Goal: Task Accomplishment & Management: Manage account settings

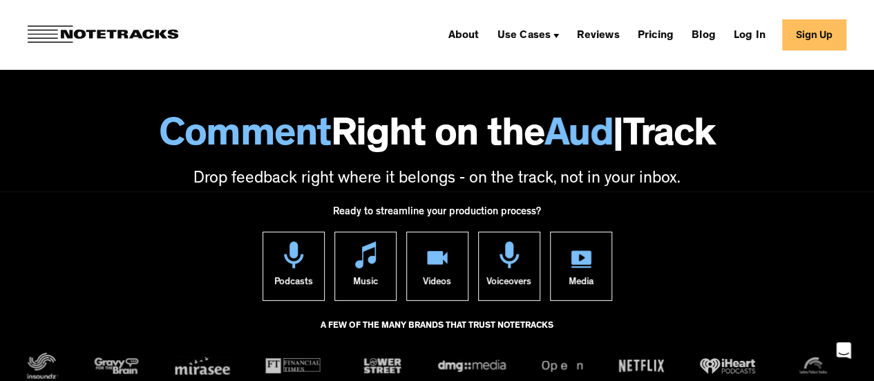
click at [818, 29] on link "Sign Up" at bounding box center [814, 34] width 64 height 31
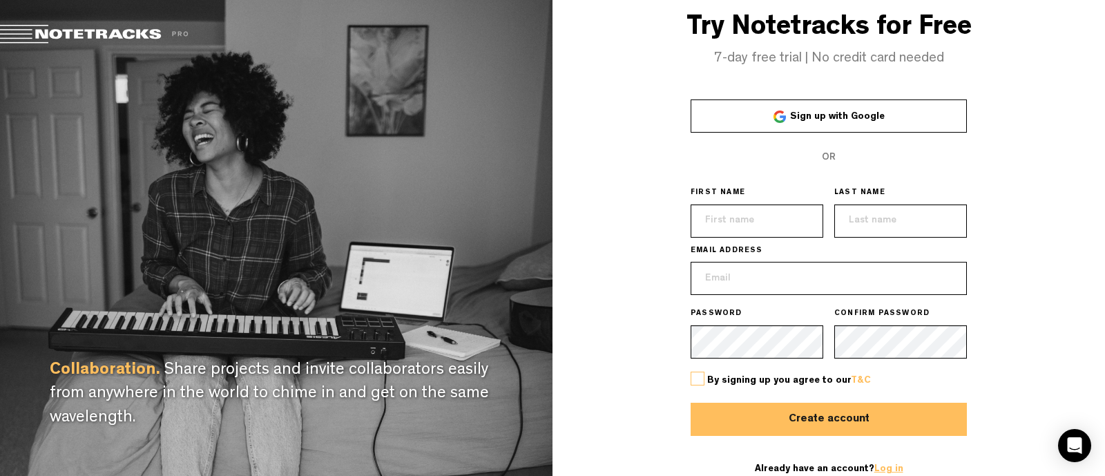
type input "[EMAIL_ADDRESS][DOMAIN_NAME]"
click at [877, 470] on link "Log in" at bounding box center [889, 469] width 29 height 10
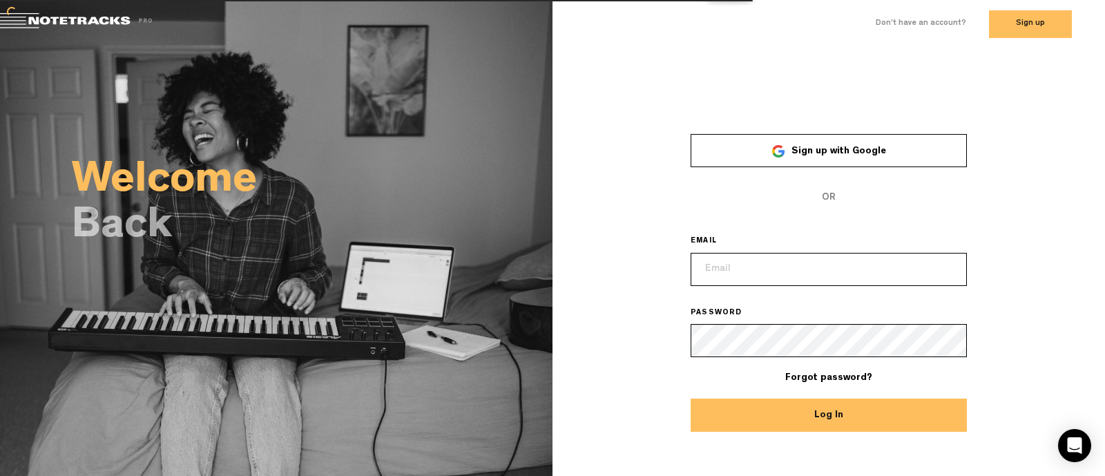
type input "[EMAIL_ADDRESS][DOMAIN_NAME]"
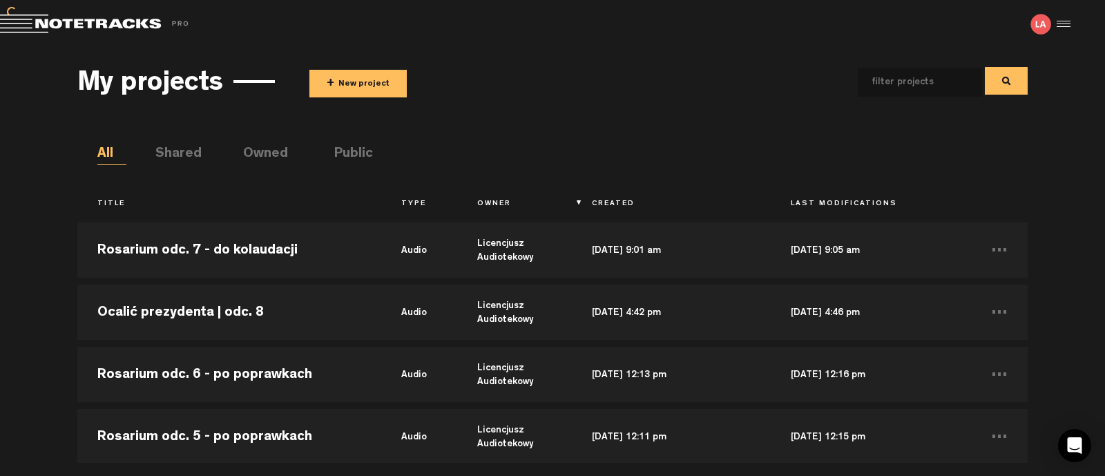
click at [560, 79] on span "+ New project" at bounding box center [446, 84] width 274 height 28
click at [321, 84] on button "+ New project" at bounding box center [357, 84] width 97 height 28
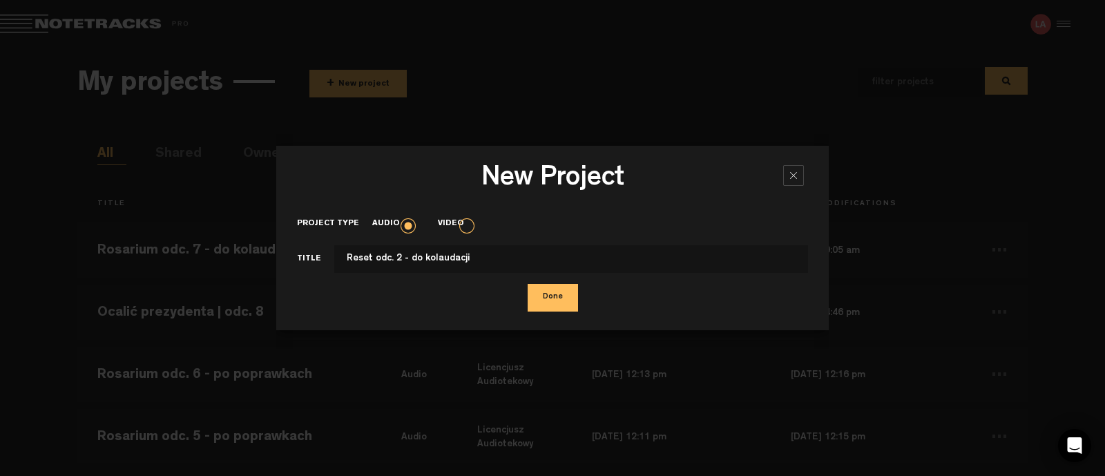
type input "Reset odc. 2 - do kolaudacji"
click at [528, 284] on button "Done" at bounding box center [553, 298] width 50 height 28
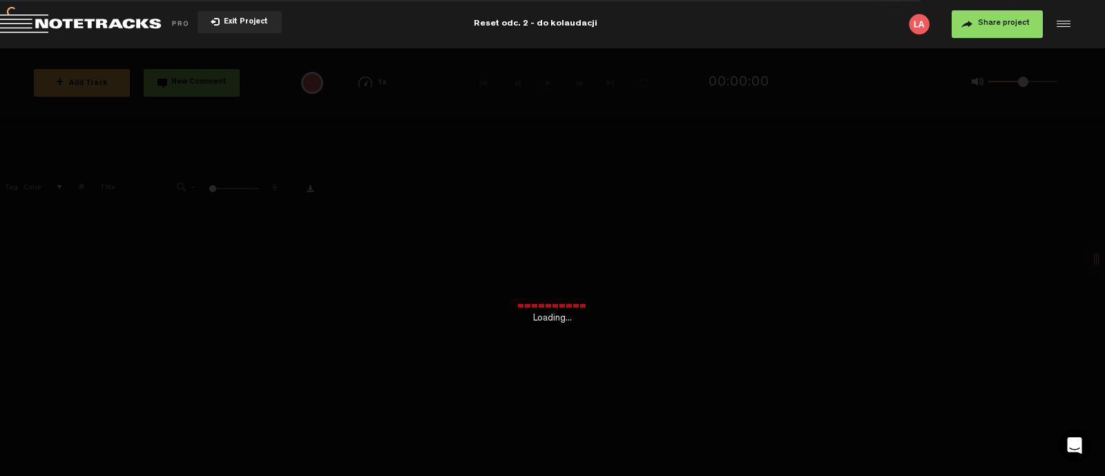
click at [322, 234] on div "Loading..." at bounding box center [552, 286] width 1105 height 476
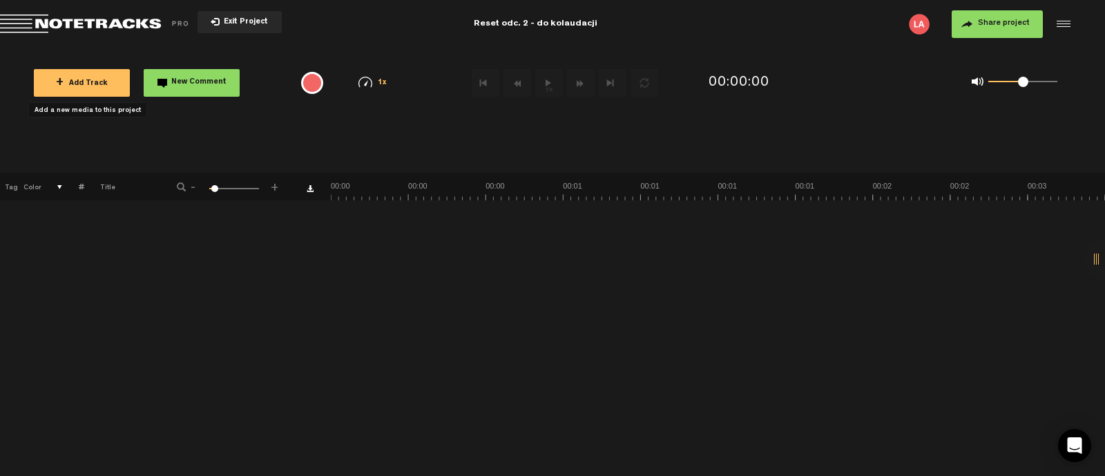
click at [95, 84] on span "+ Add Track" at bounding box center [82, 84] width 52 height 8
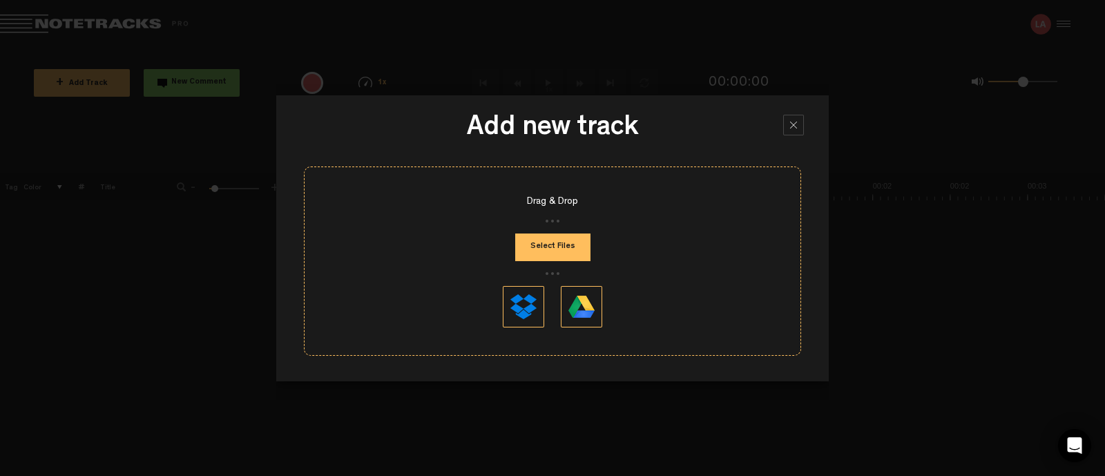
click at [573, 235] on button "Select Files" at bounding box center [552, 248] width 75 height 28
click at [544, 253] on button "Select Files" at bounding box center [552, 248] width 75 height 28
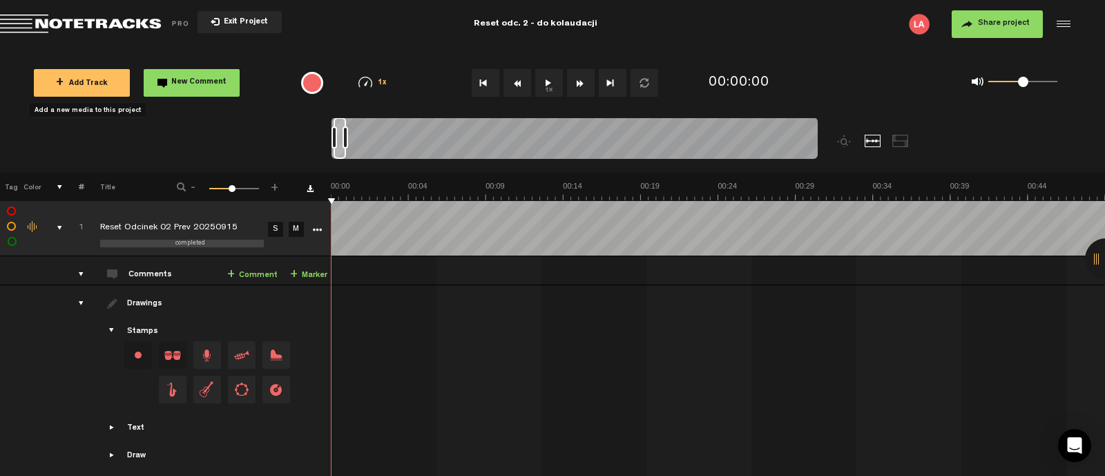
click at [514, 293] on td at bounding box center [719, 383] width 774 height 196
click at [87, 21] on span "Return to Project List" at bounding box center [96, 24] width 193 height 19
click at [549, 79] on button "1x" at bounding box center [549, 83] width 28 height 28
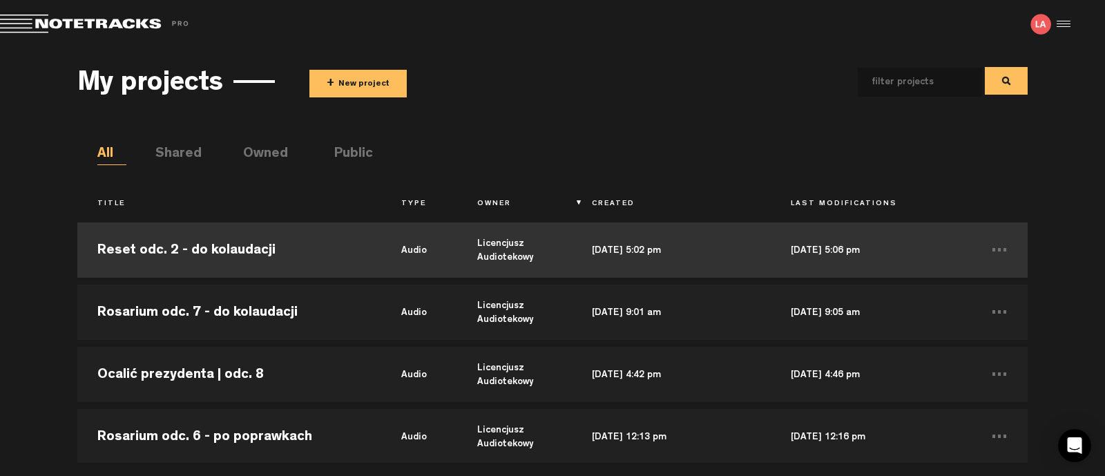
click at [222, 252] on td "Reset odc. 2 - do kolaudacji" at bounding box center [229, 250] width 304 height 62
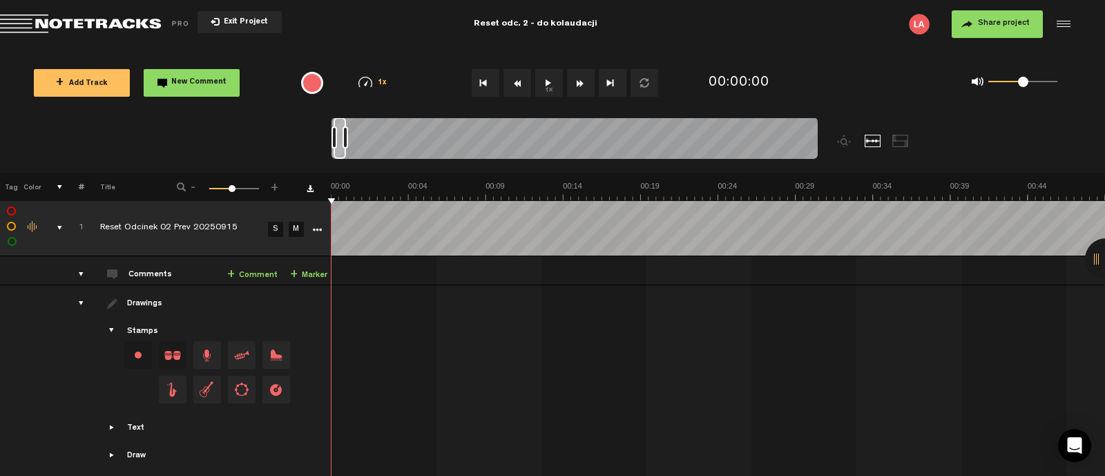
click at [544, 91] on button "1x" at bounding box center [549, 83] width 28 height 28
click at [549, 85] on button "1x" at bounding box center [549, 83] width 28 height 28
click at [95, 21] on span "Return to Project List" at bounding box center [96, 24] width 193 height 19
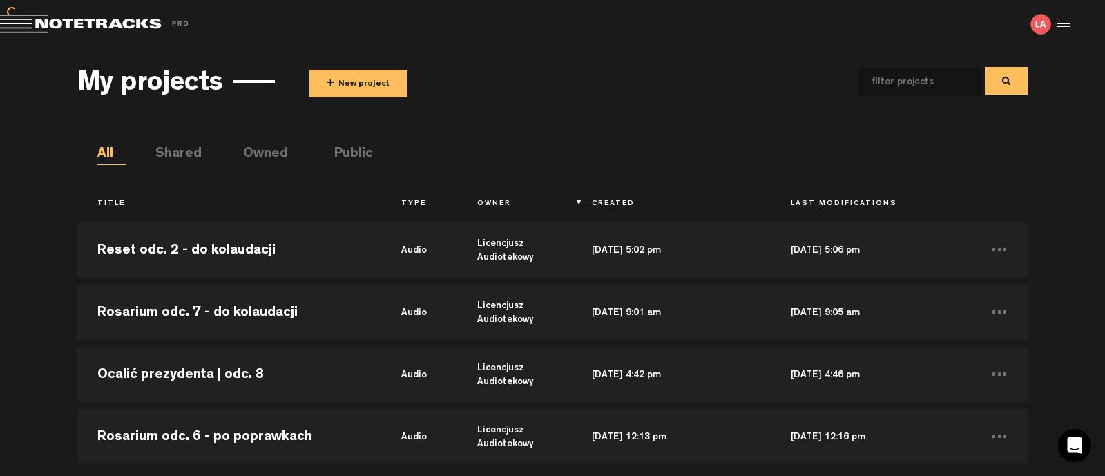
click at [328, 79] on span "+" at bounding box center [331, 84] width 8 height 16
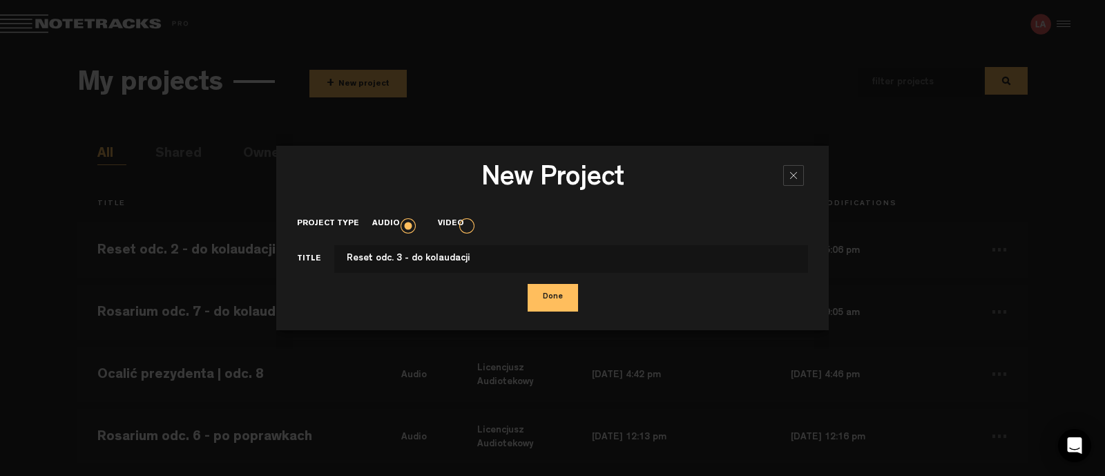
type input "Reset odc. 3 - do kolaudacji"
click at [561, 298] on button "Done" at bounding box center [553, 298] width 50 height 28
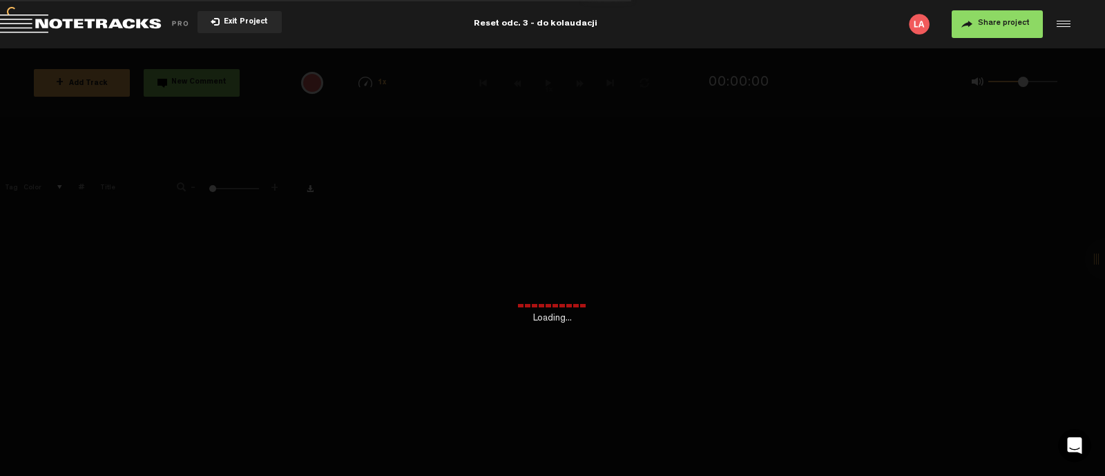
click at [276, 249] on div "+ New drawing Tag Color # Title - 1 100 NaN +" at bounding box center [552, 324] width 1105 height 303
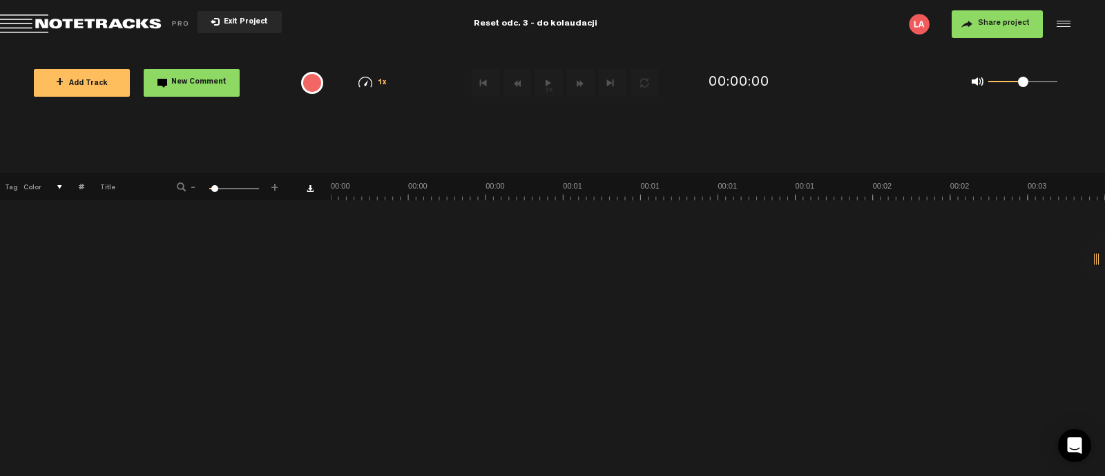
click at [73, 82] on span "+ Add Track" at bounding box center [82, 84] width 52 height 8
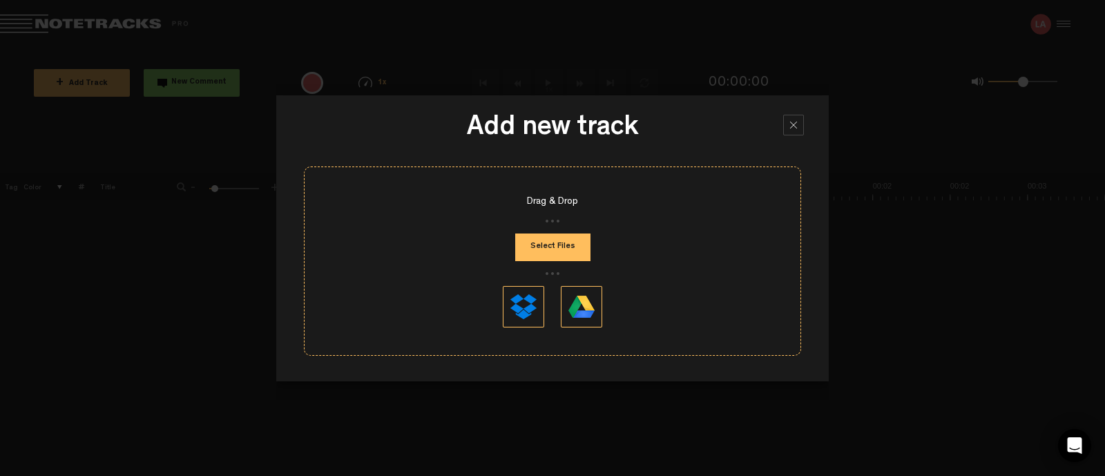
click at [543, 238] on button "Select Files" at bounding box center [552, 248] width 75 height 28
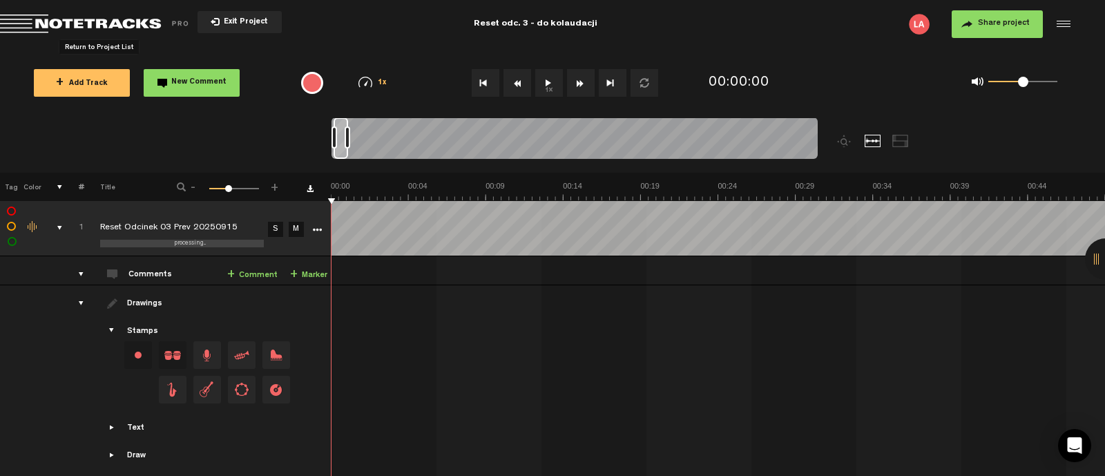
click at [77, 22] on span "Return to Project List" at bounding box center [96, 24] width 193 height 19
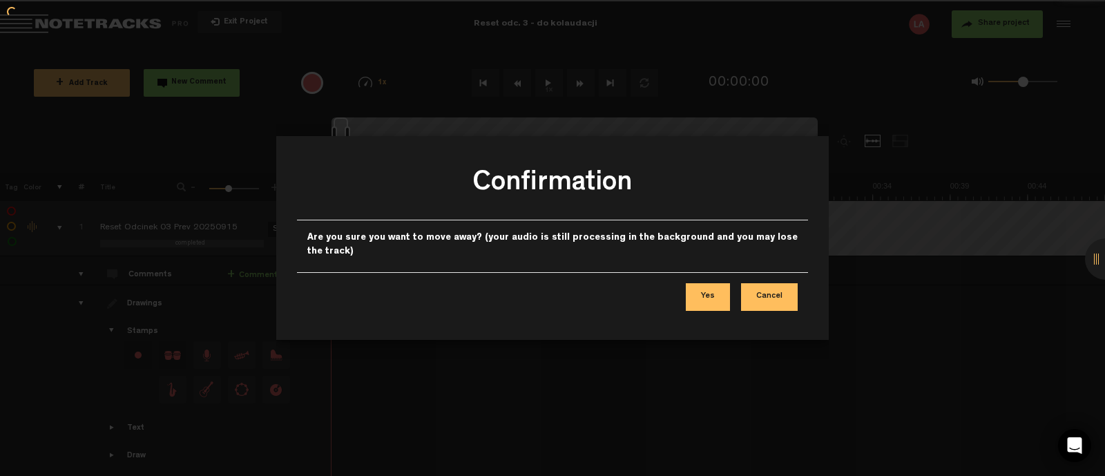
click at [758, 297] on button "Cancel" at bounding box center [769, 297] width 57 height 28
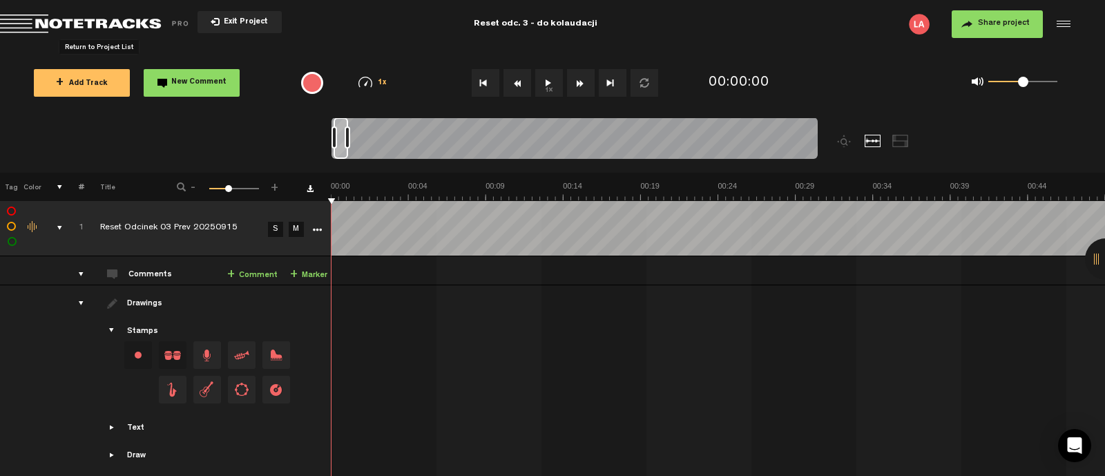
click at [1022, 21] on span "Share project" at bounding box center [1004, 23] width 52 height 8
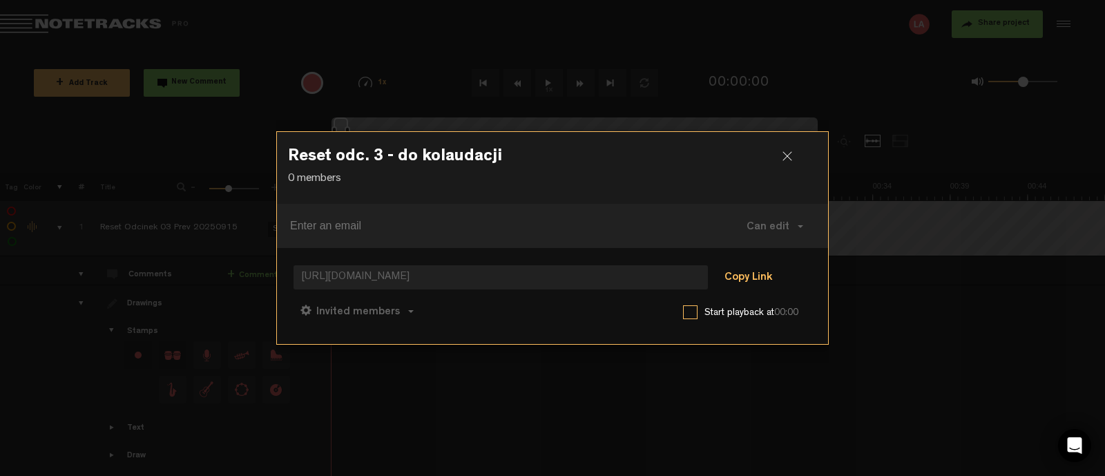
click at [750, 280] on button "Copy Link" at bounding box center [748, 279] width 75 height 28
click at [582, 410] on div "Reset odc. 3 - do kolaudacji 0 members Can edit Can edit Can comment Can view […" at bounding box center [552, 238] width 553 height 476
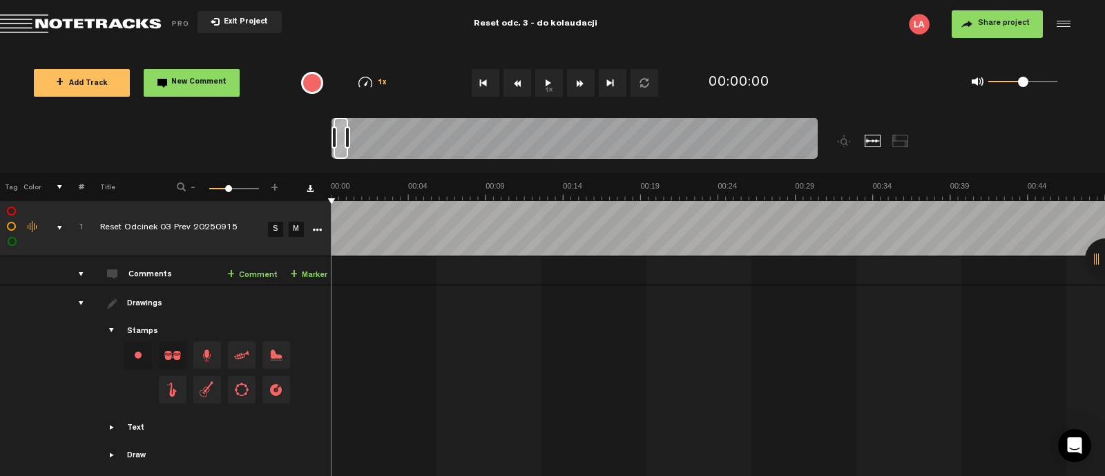
click at [54, 25] on span "Return to Project List" at bounding box center [96, 24] width 193 height 19
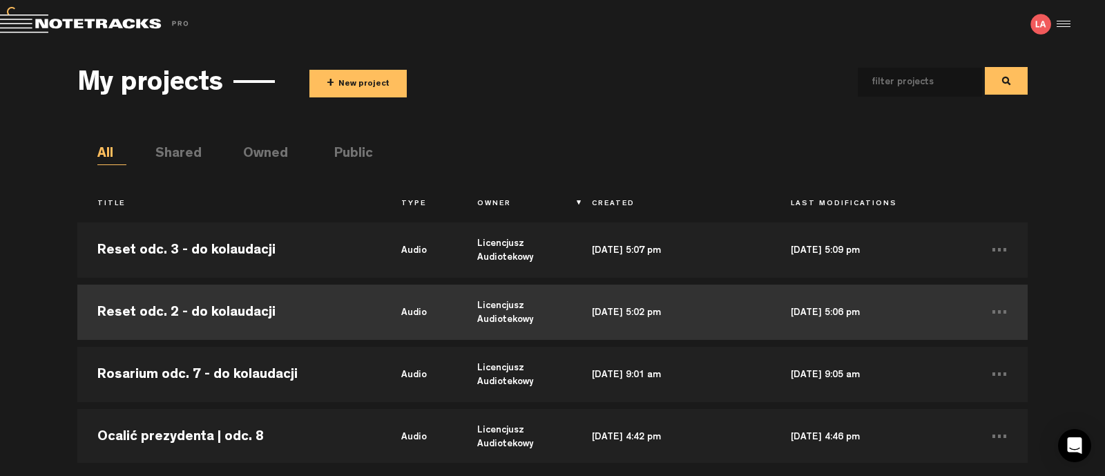
click at [204, 316] on td "Reset odc. 2 - do kolaudacji" at bounding box center [229, 312] width 304 height 62
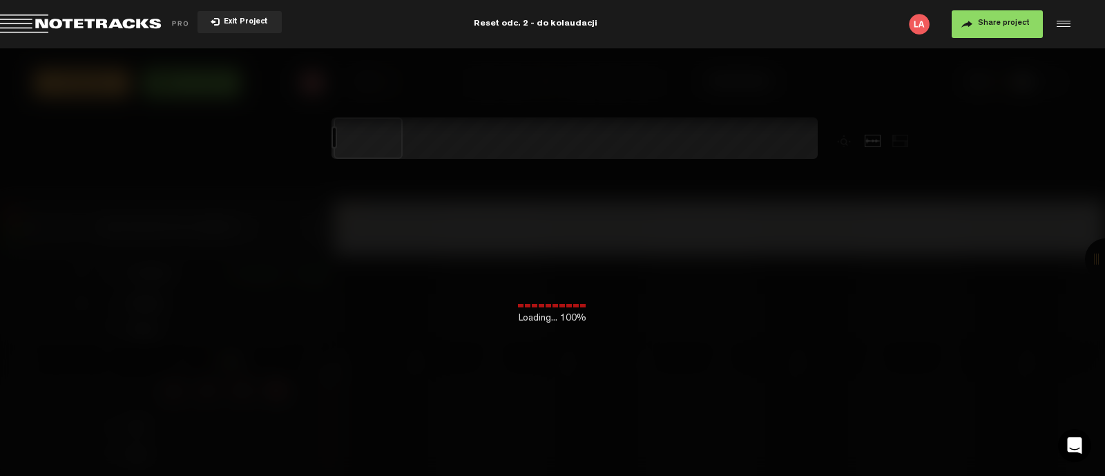
click at [987, 26] on span "Share project" at bounding box center [1004, 23] width 52 height 8
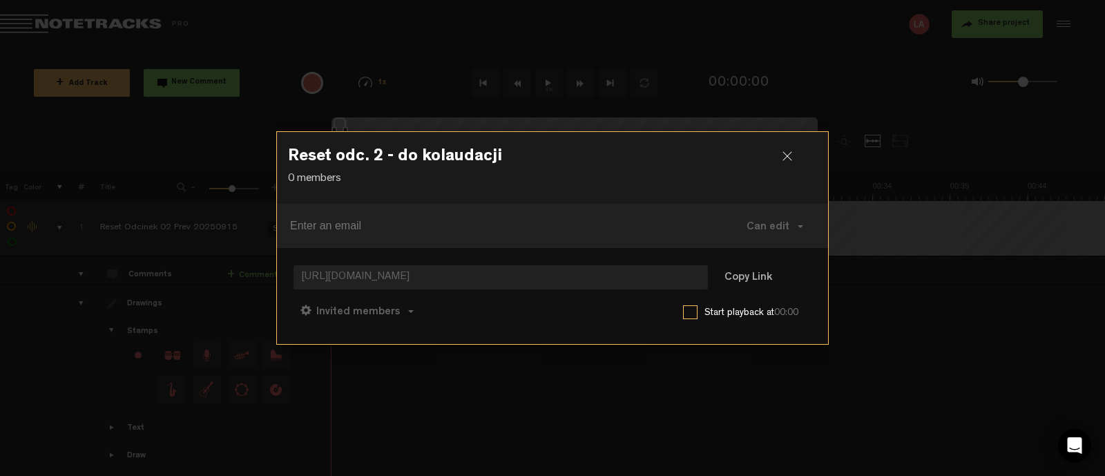
click at [798, 152] on div at bounding box center [793, 161] width 21 height 21
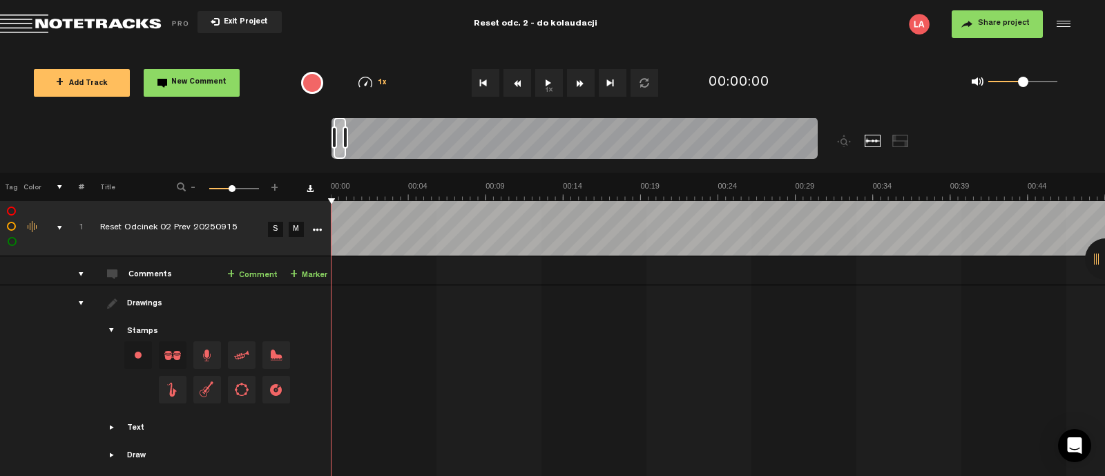
click at [997, 28] on span "Share project" at bounding box center [1004, 23] width 52 height 8
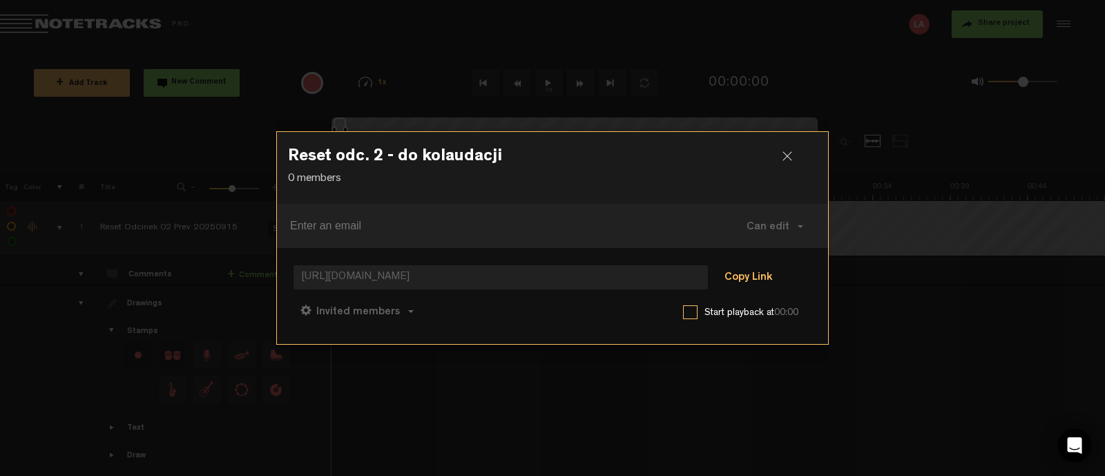
click at [772, 281] on button "Copy Link" at bounding box center [748, 279] width 75 height 28
click at [788, 158] on div at bounding box center [793, 161] width 21 height 21
